Goal: Information Seeking & Learning: Understand process/instructions

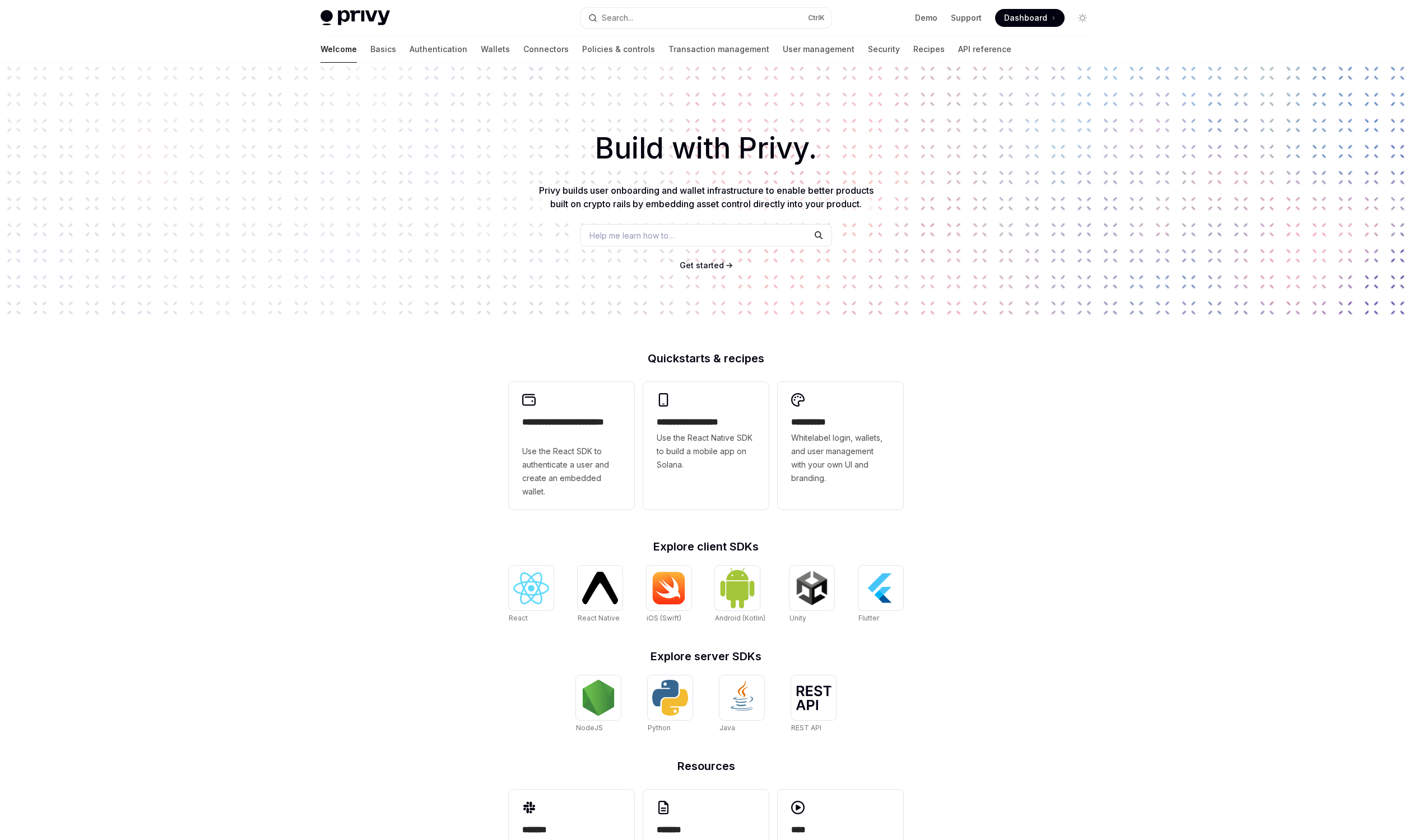
click at [272, 325] on div "**********" at bounding box center [706, 483] width 1412 height 841
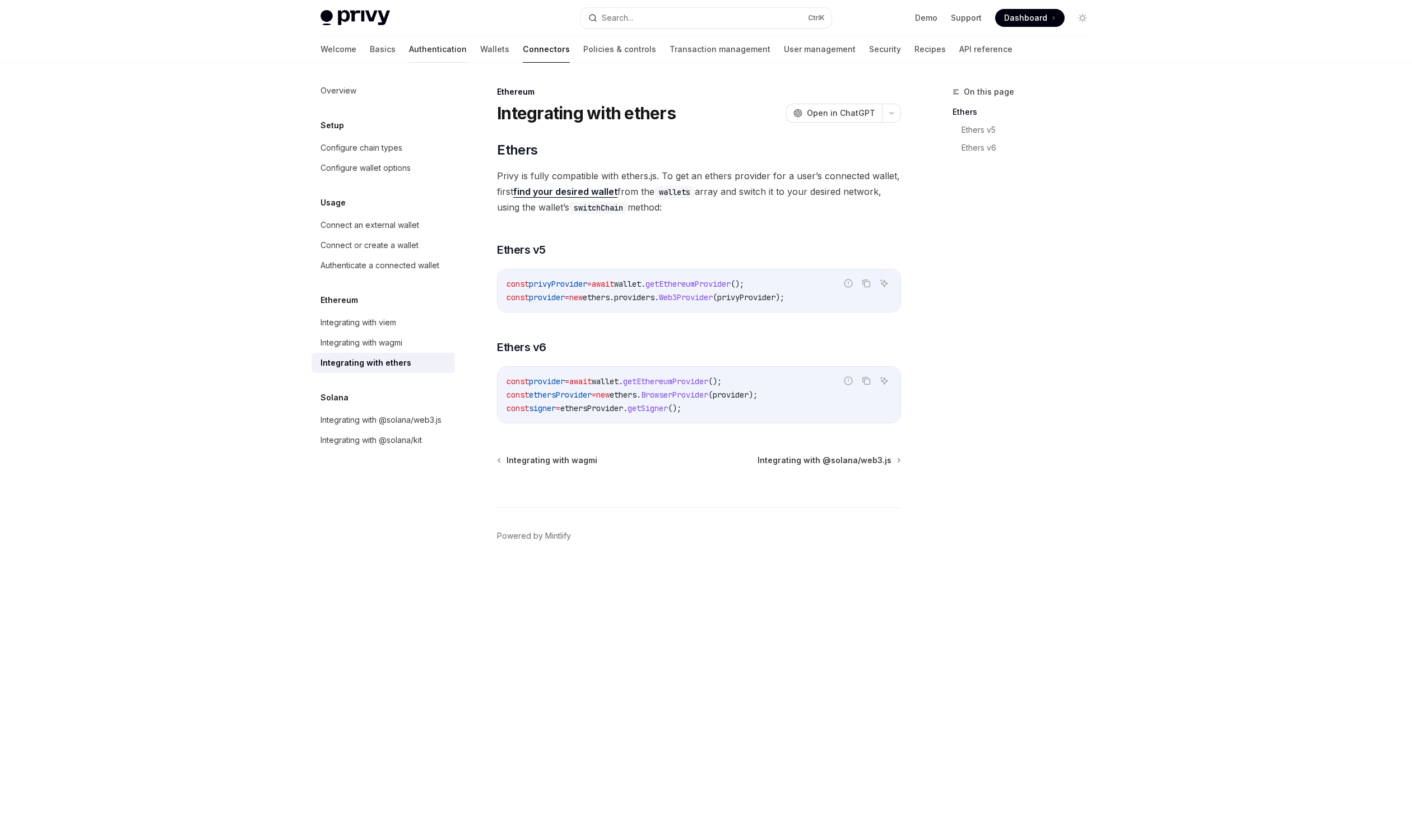
click at [409, 51] on link "Authentication" at bounding box center [438, 49] width 57 height 27
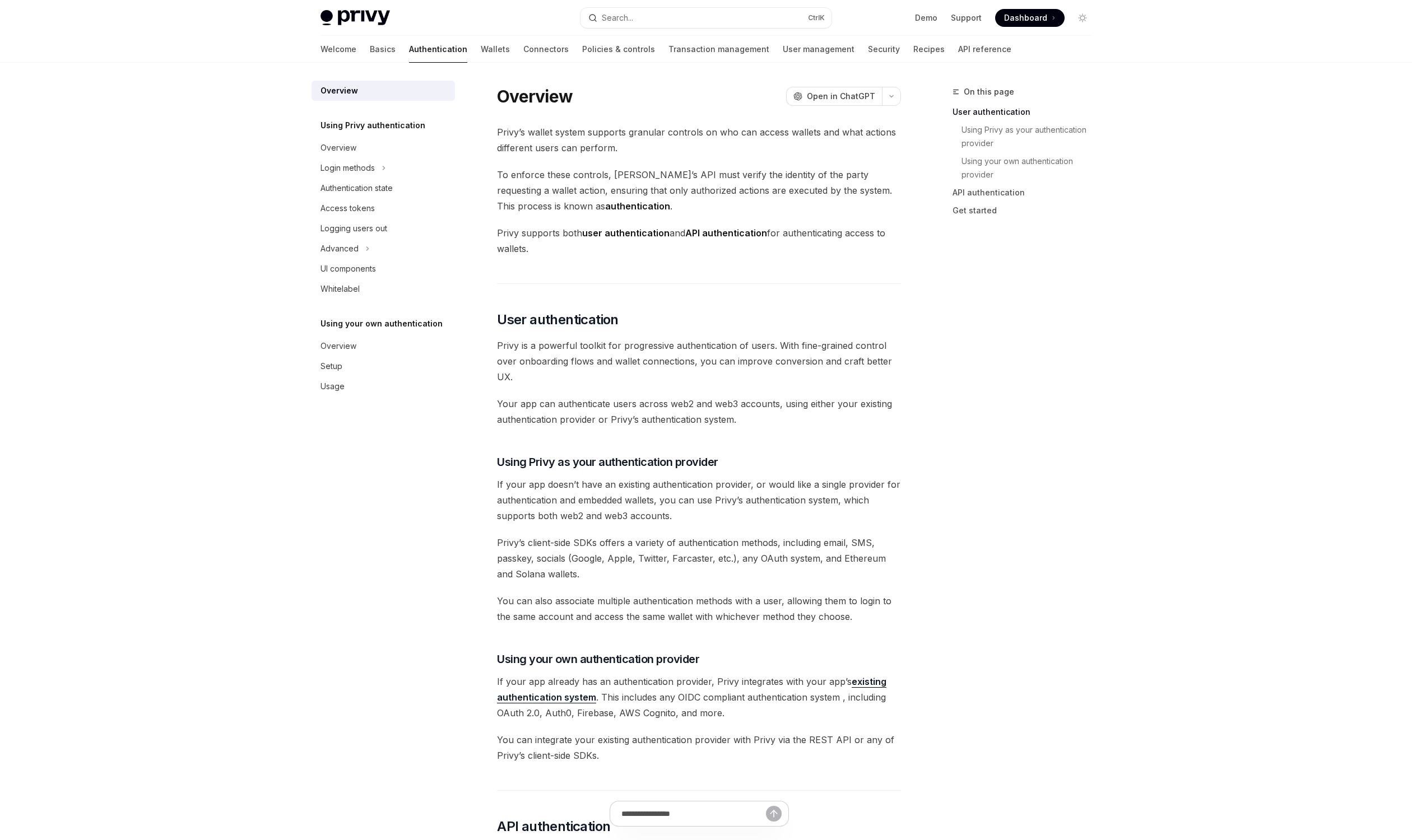
click at [420, 53] on div "Welcome Basics Authentication Wallets Connectors Policies & controls Transactio…" at bounding box center [666, 49] width 691 height 27
click at [480, 52] on link "Wallets" at bounding box center [495, 49] width 29 height 27
type textarea "*"
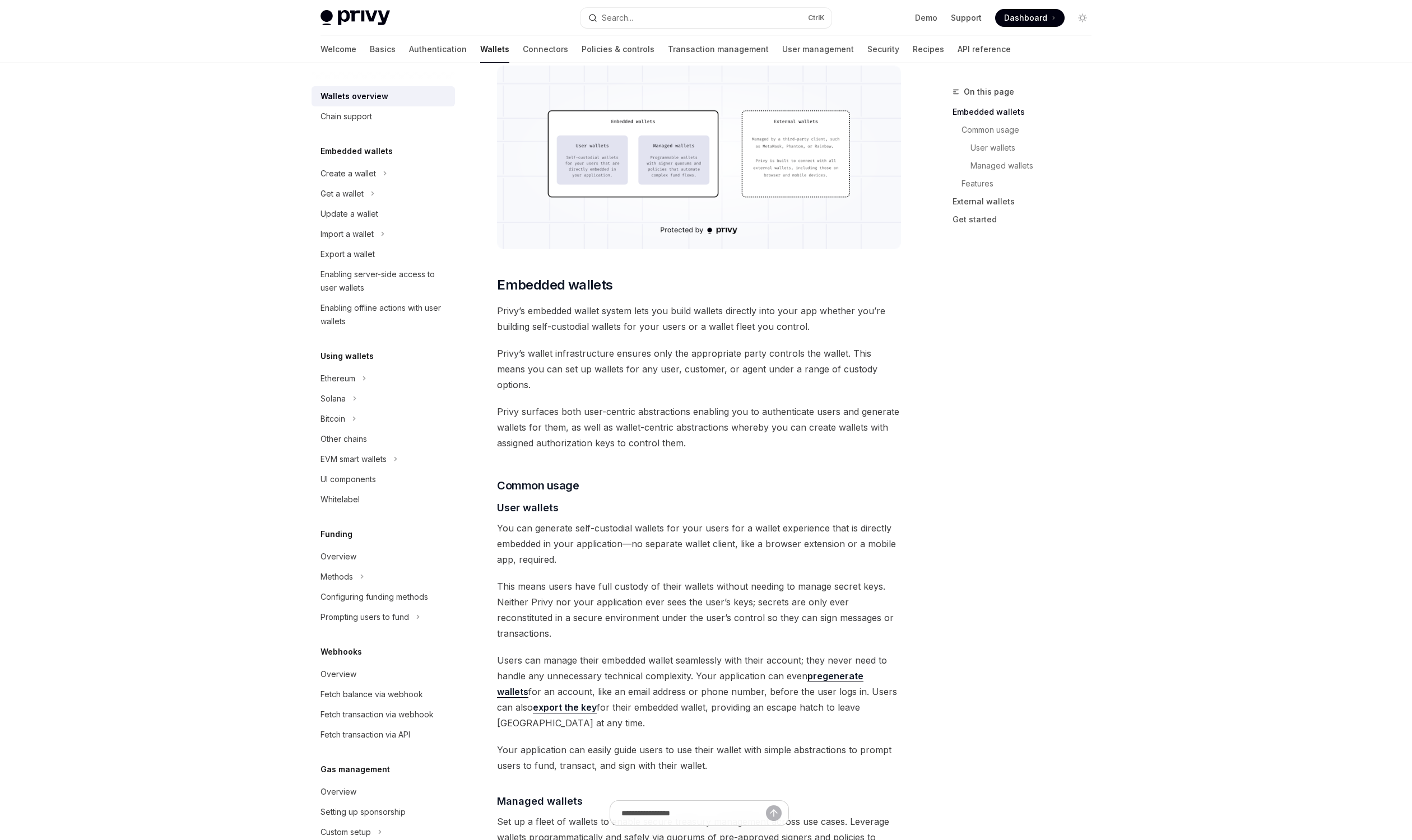
scroll to position [362, 0]
click at [650, 809] on input "text" at bounding box center [693, 813] width 198 height 24
click at [720, 738] on span "Your application can easily guide users to use their wallet with simple abstrac…" at bounding box center [699, 754] width 404 height 31
click at [691, 811] on input "text" at bounding box center [693, 813] width 198 height 24
click at [711, 728] on div "Privy builds wallet infrastructure that empowers users and applications to tran…" at bounding box center [699, 772] width 404 height 1985
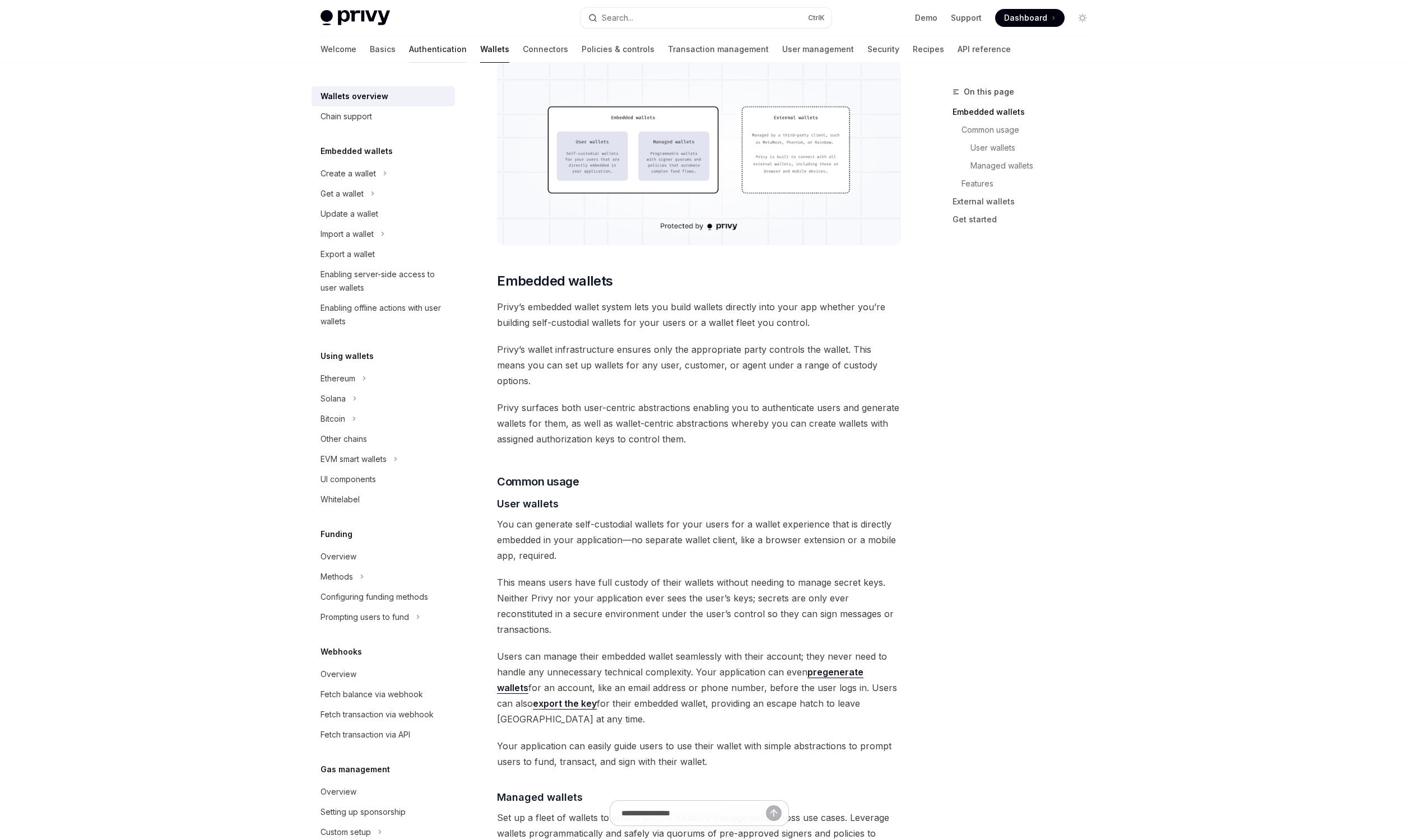
click at [409, 44] on link "Authentication" at bounding box center [438, 49] width 57 height 27
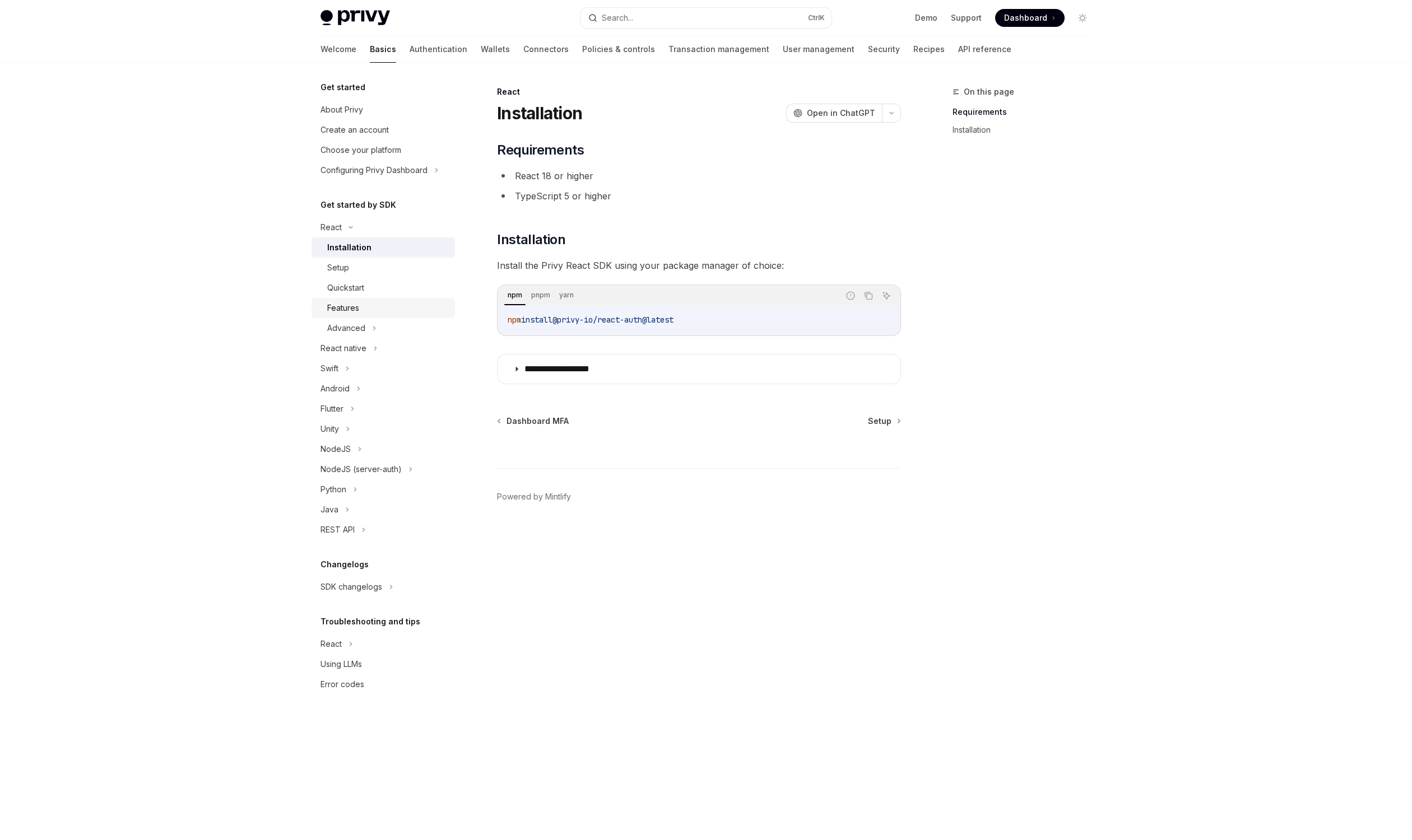
click at [357, 313] on div "Features" at bounding box center [343, 308] width 32 height 14
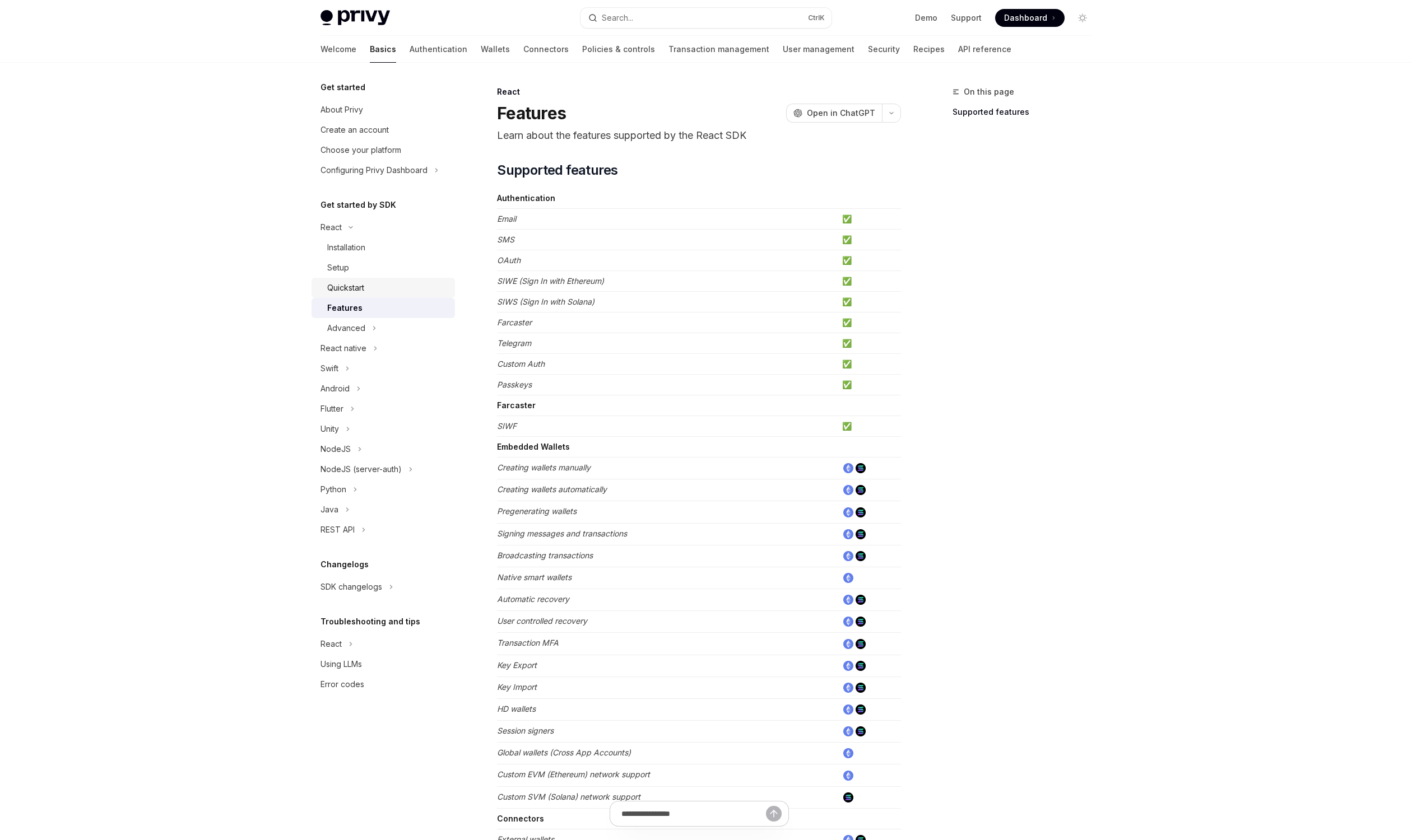
click at [342, 294] on div "Quickstart" at bounding box center [346, 288] width 37 height 14
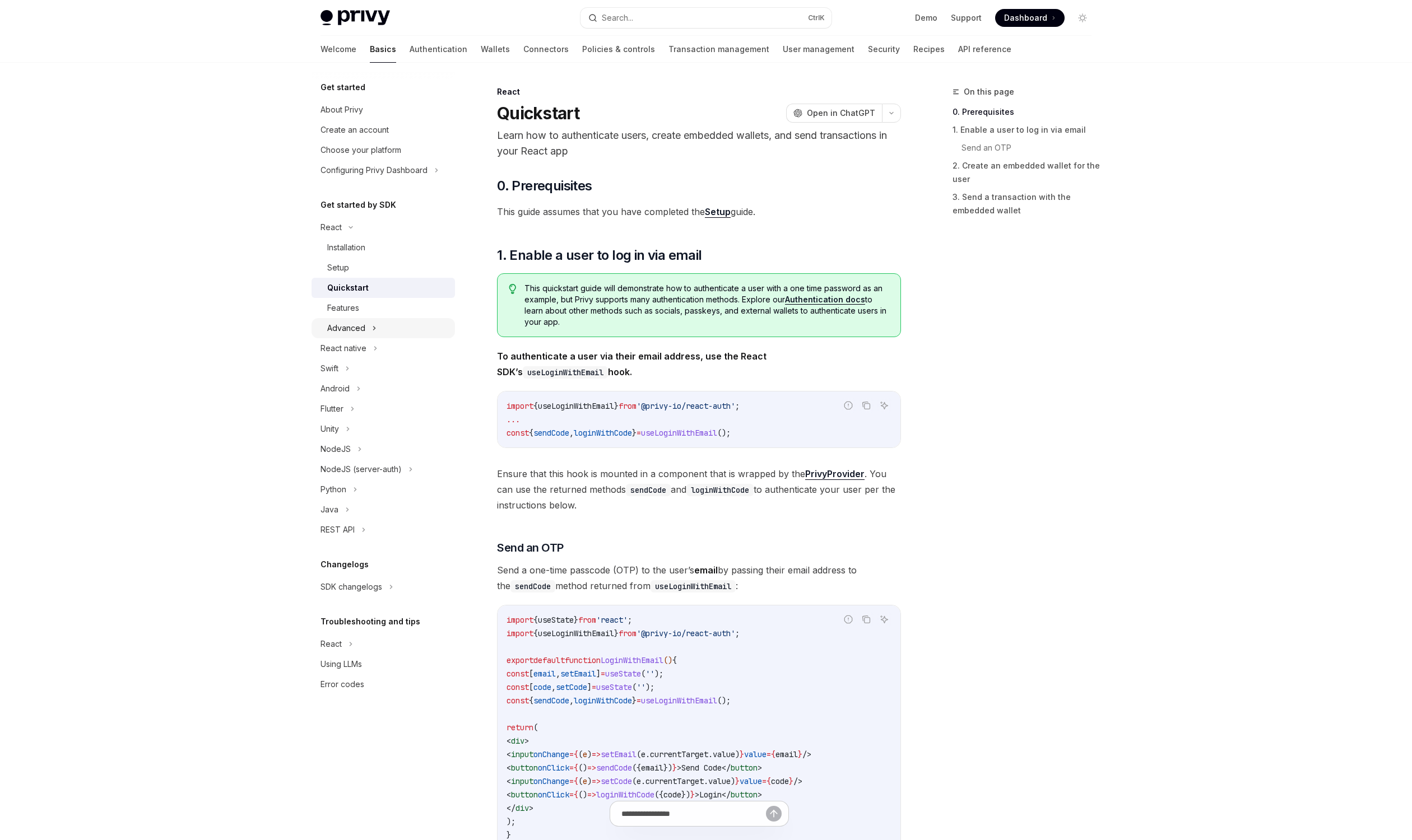
click at [356, 329] on div "Advanced" at bounding box center [346, 329] width 38 height 14
type textarea "*"
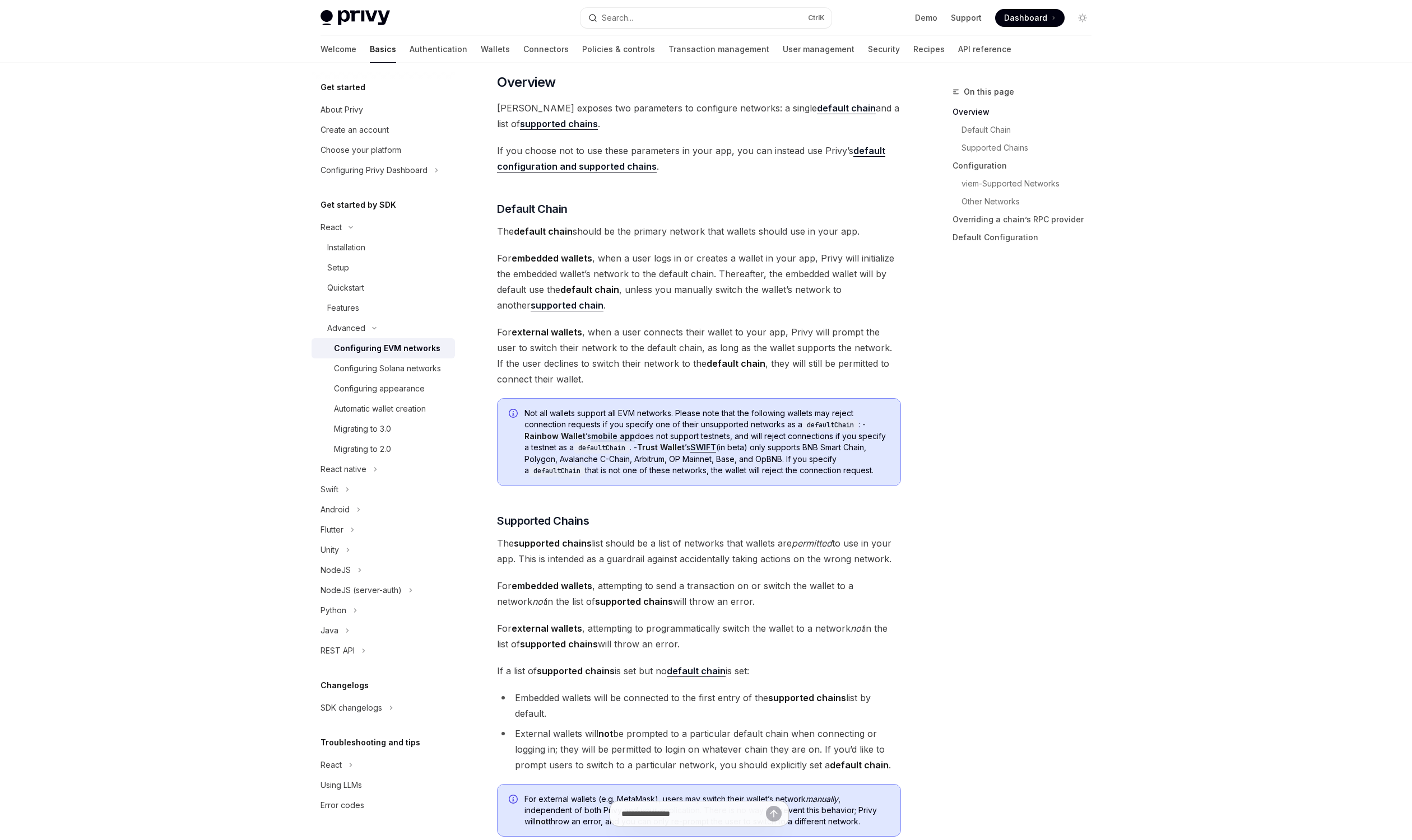
scroll to position [252, 0]
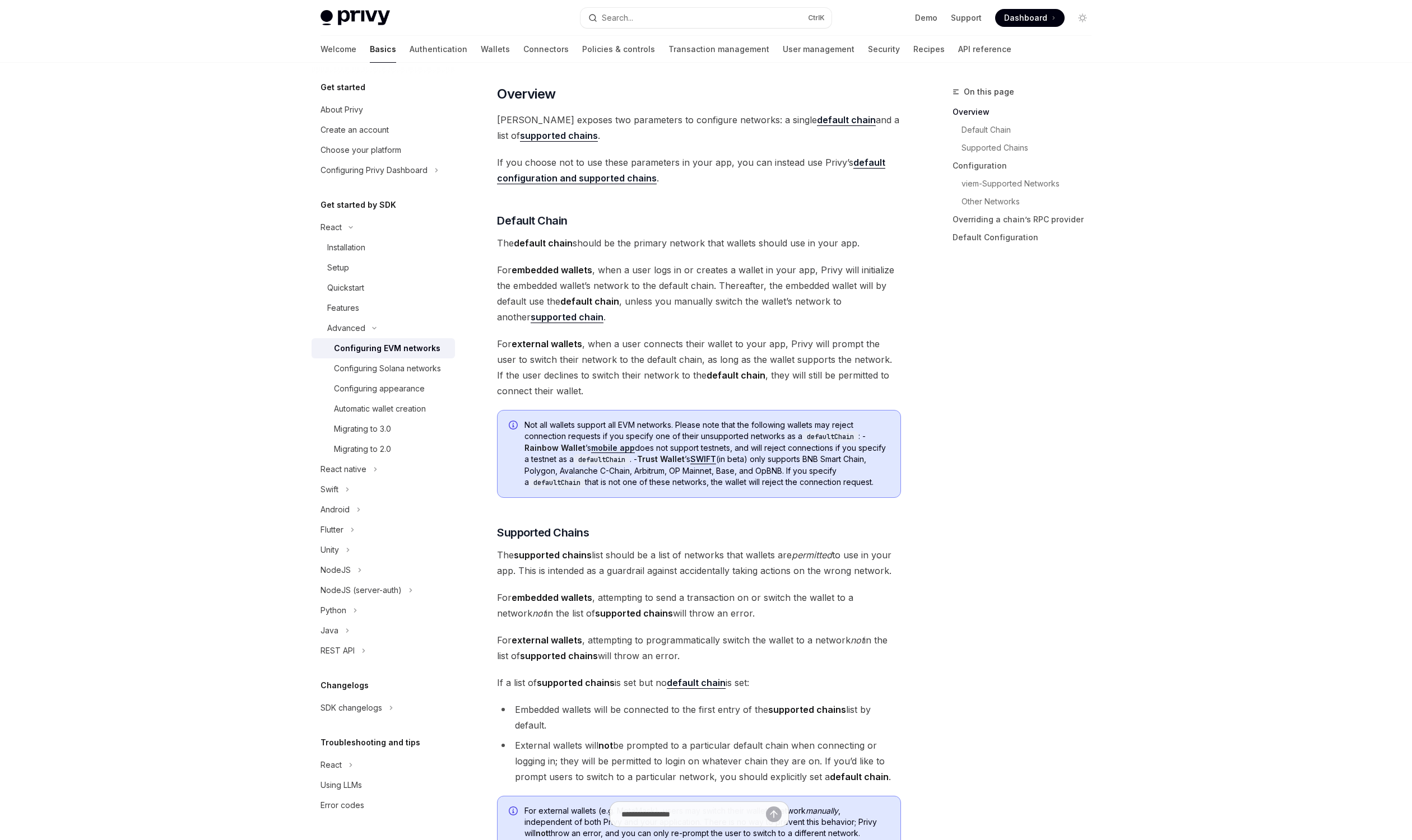
click at [817, 118] on strong "default chain" at bounding box center [846, 120] width 59 height 11
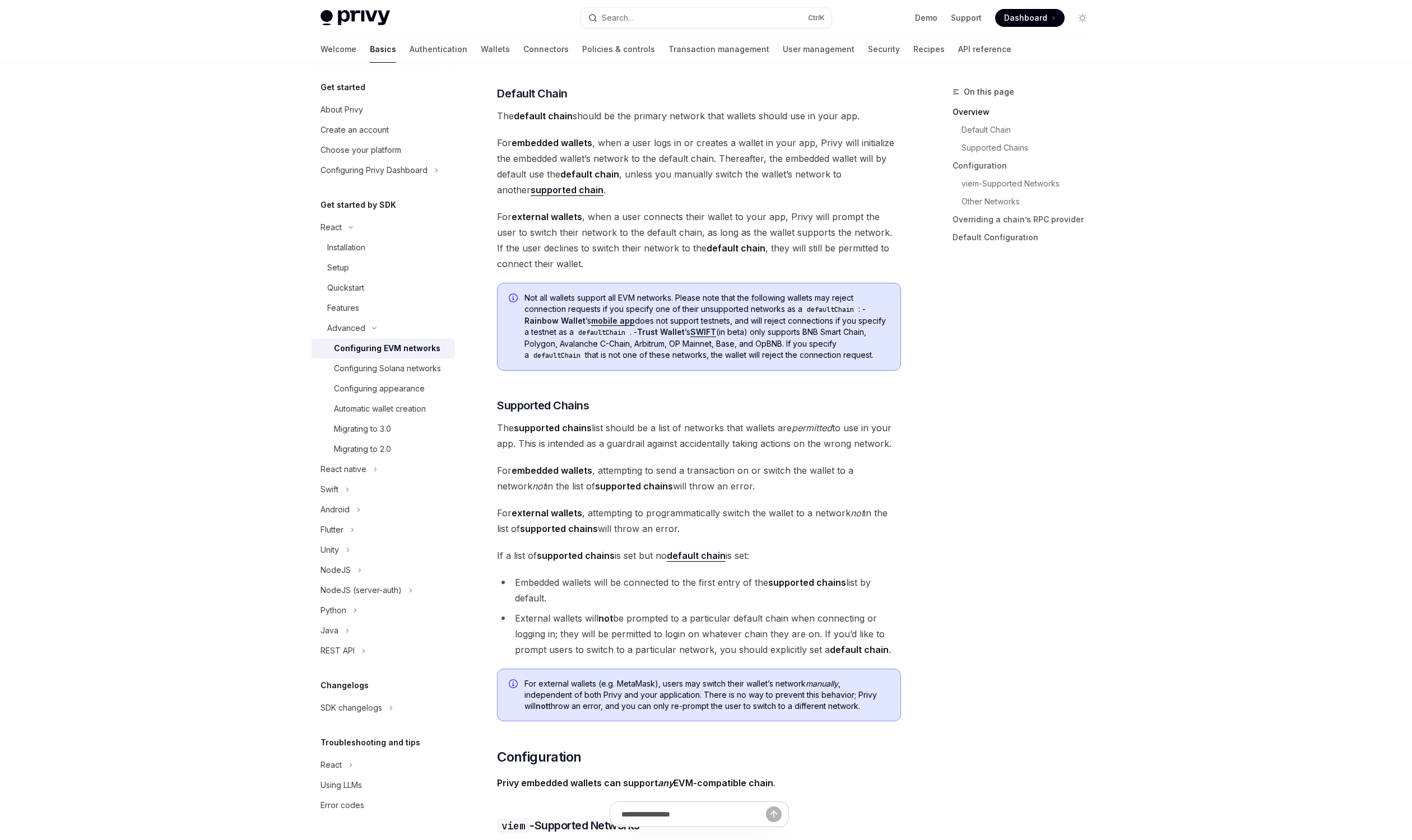
scroll to position [380, 0]
click at [549, 186] on strong "supported chain" at bounding box center [567, 189] width 73 height 11
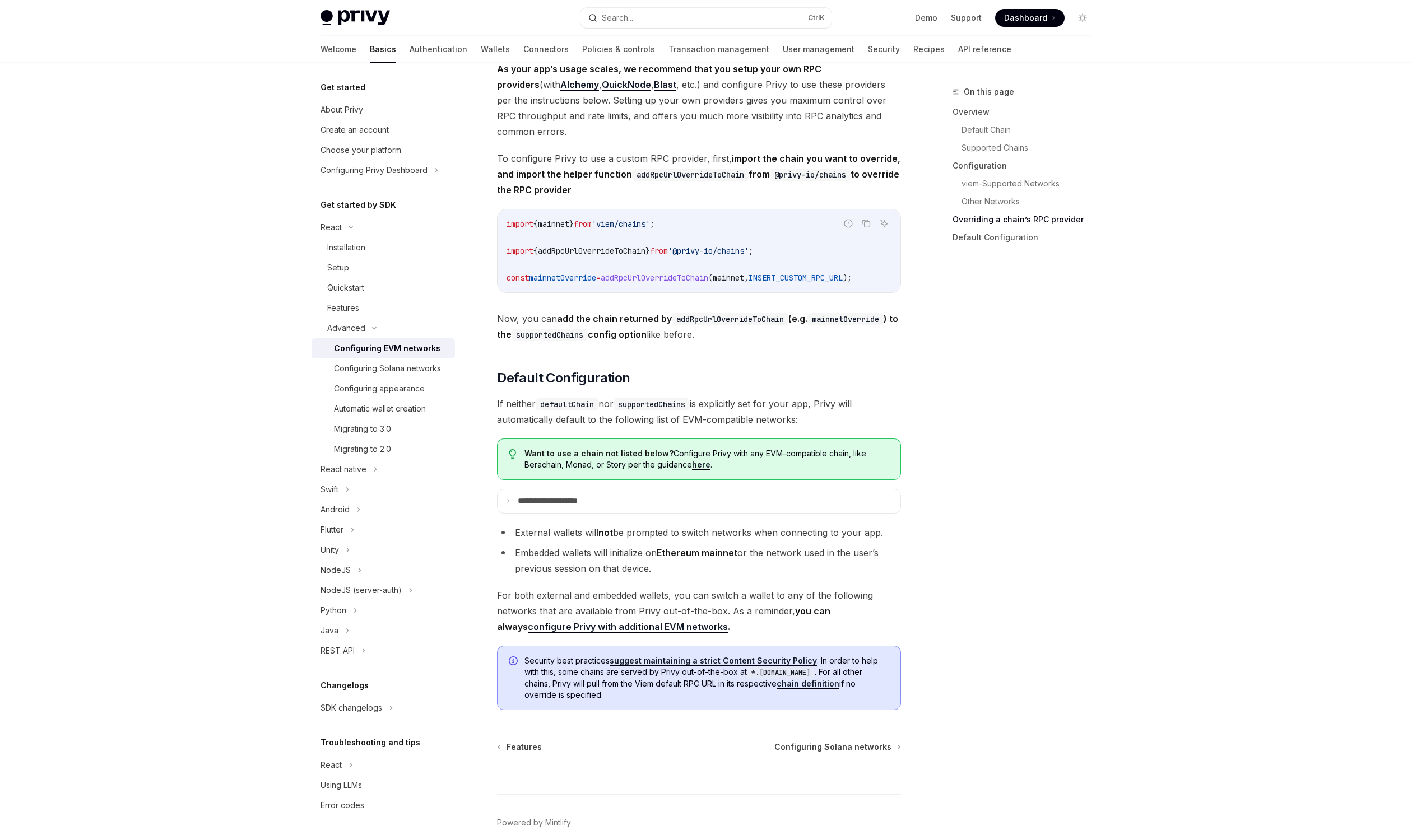
scroll to position [2506, 0]
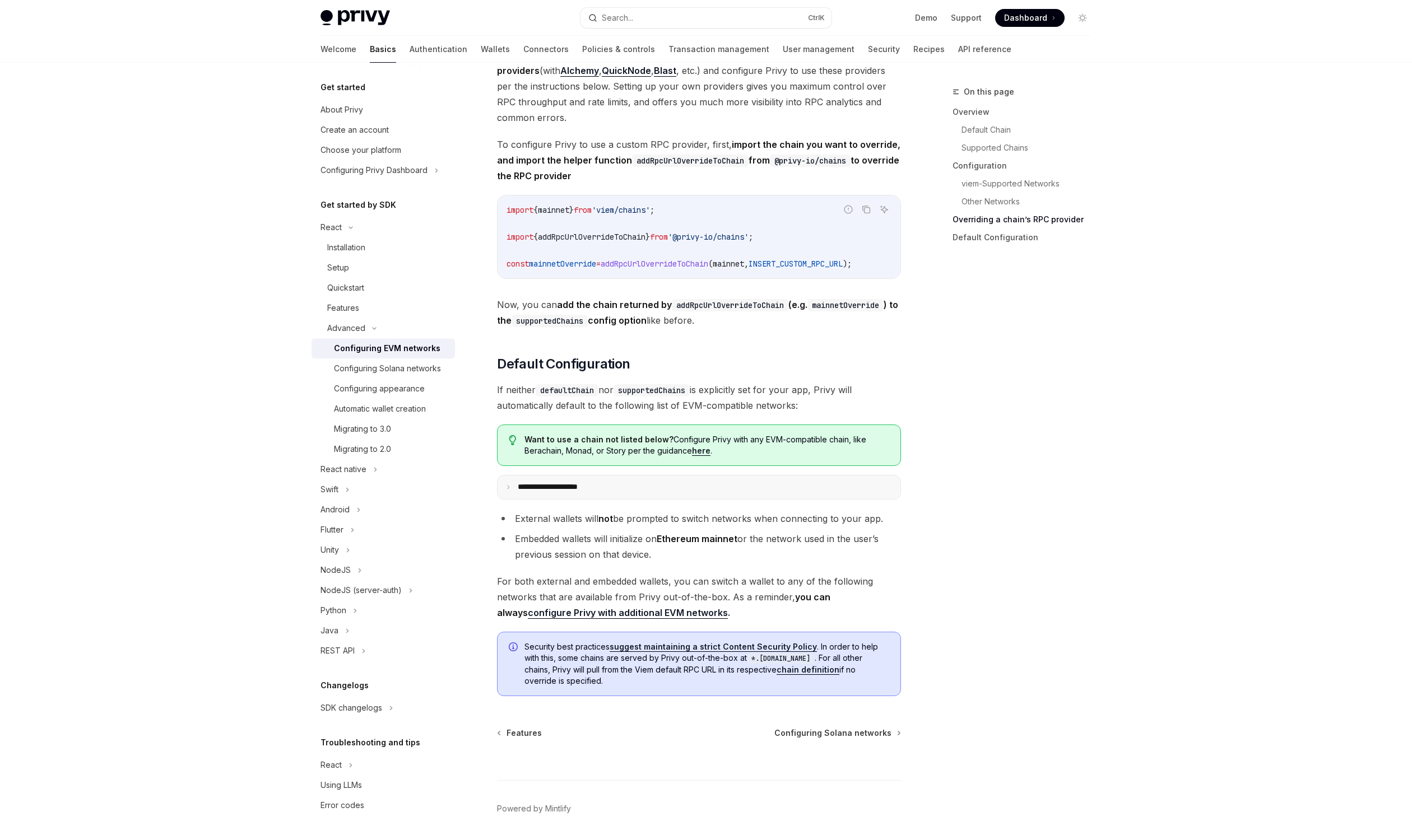
click at [577, 485] on p "**********" at bounding box center [560, 487] width 85 height 10
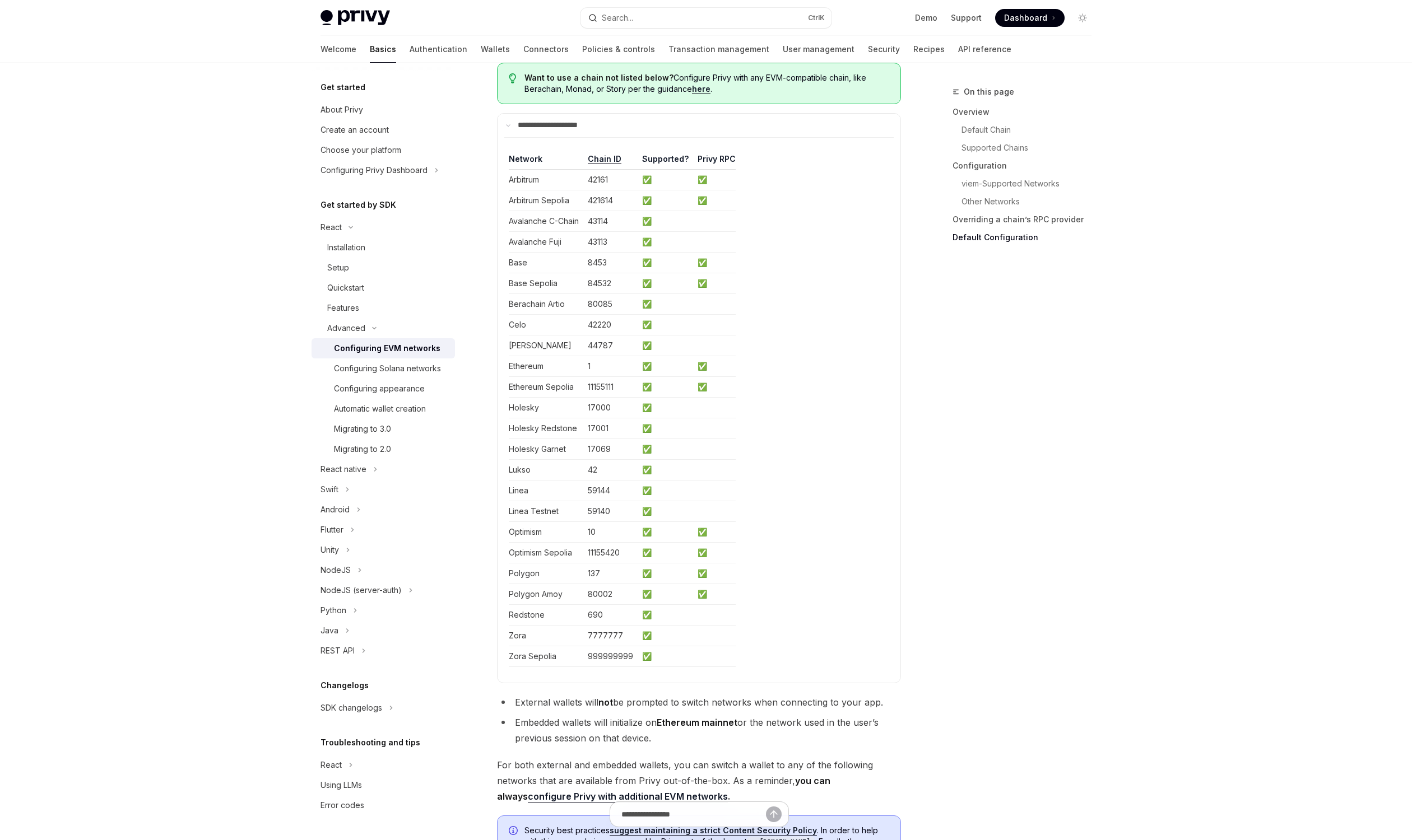
scroll to position [3090, 0]
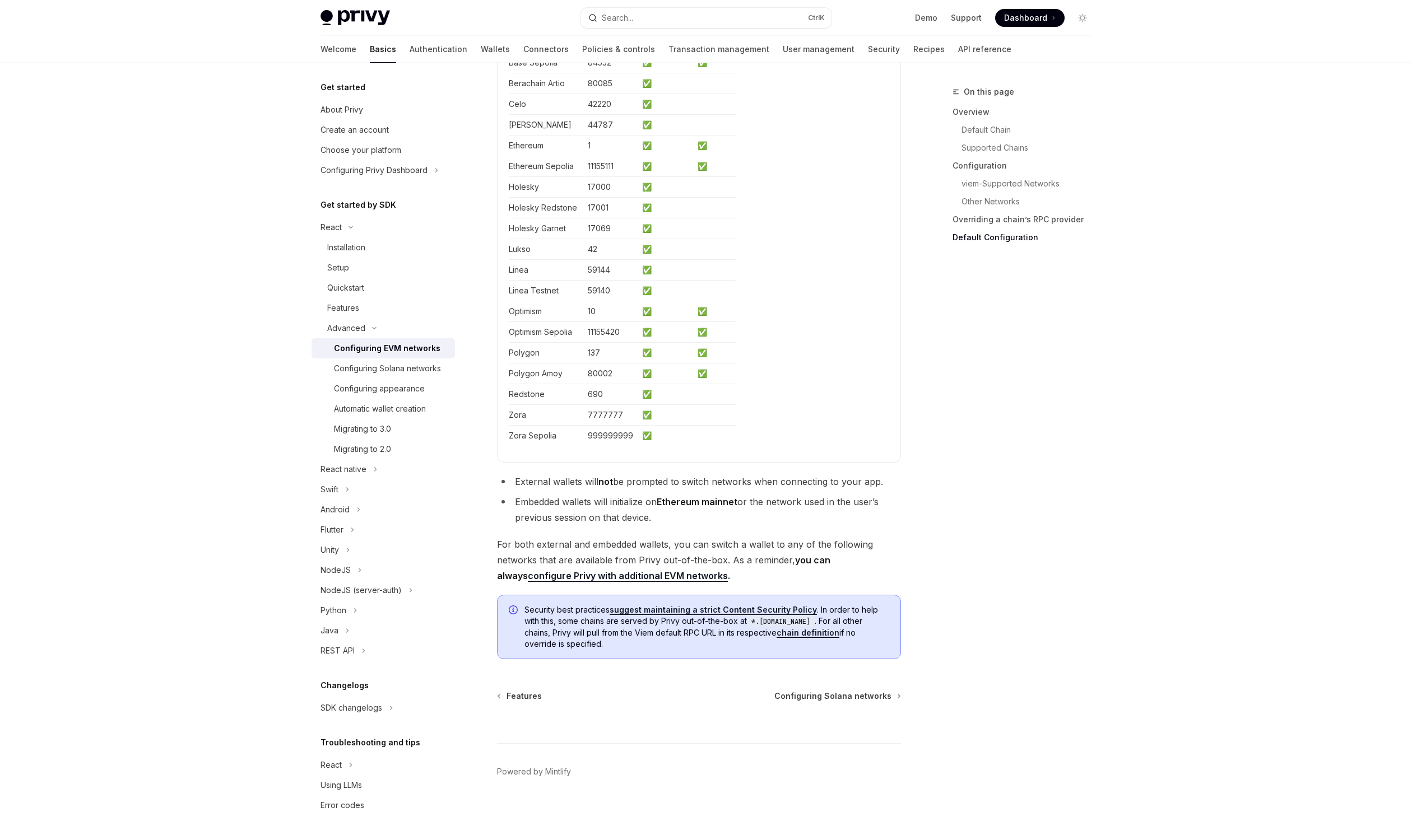
click at [744, 510] on li "Embedded wallets will initialize on Ethereum mainnet or the network used in the…" at bounding box center [699, 510] width 404 height 31
click at [652, 581] on span "For both external and embedded wallets, you can switch a wallet to any of the f…" at bounding box center [699, 560] width 404 height 47
click at [642, 575] on link "configure Privy with additional EVM networks" at bounding box center [628, 576] width 200 height 12
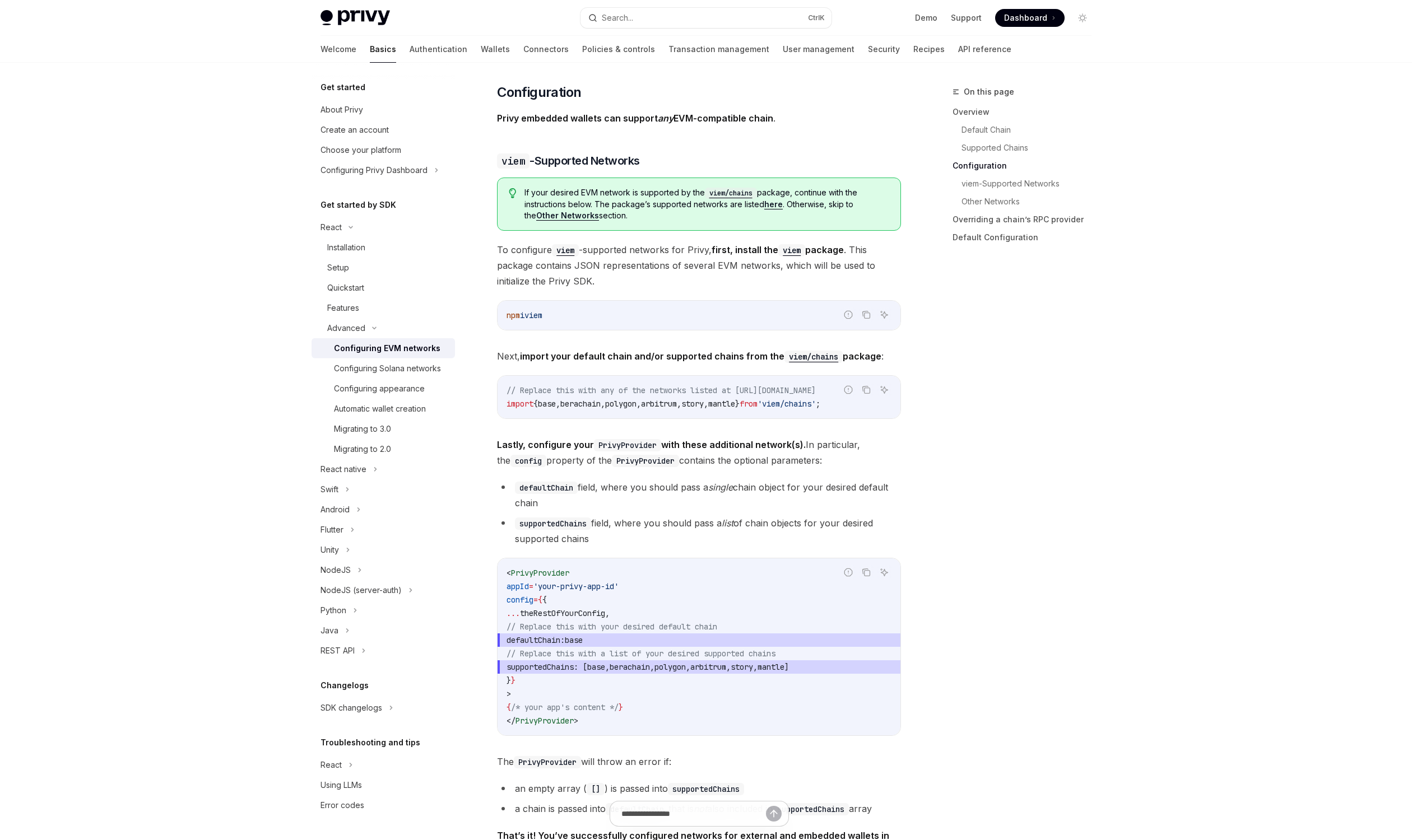
scroll to position [1043, 0]
